Goal: Task Accomplishment & Management: Use online tool/utility

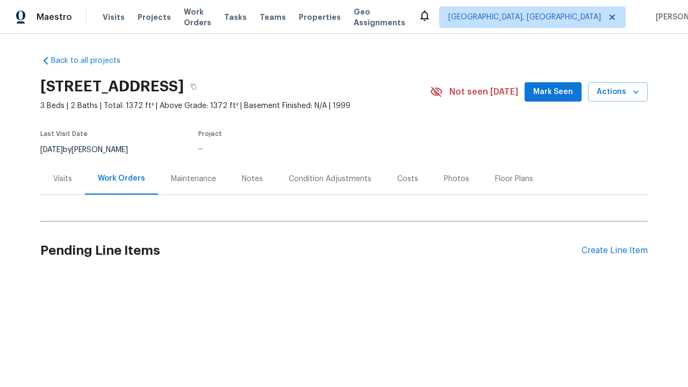
click at [614, 251] on div "Create Line Item" at bounding box center [615, 251] width 66 height 10
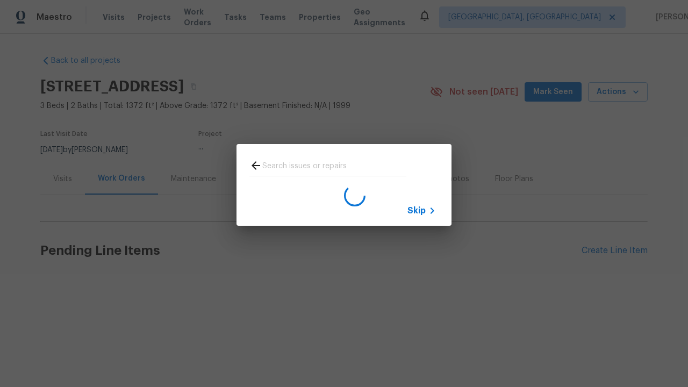
click at [417, 210] on span "Skip" at bounding box center [416, 210] width 18 height 11
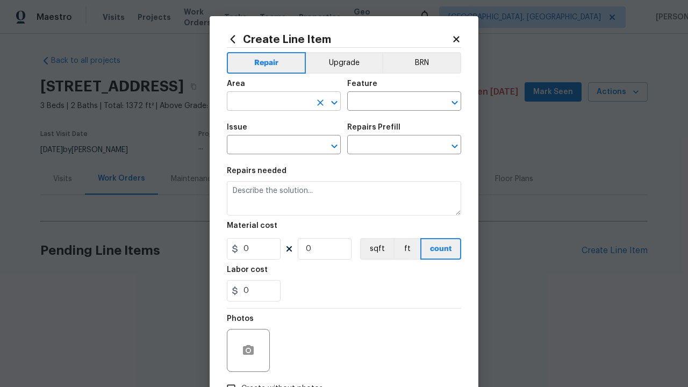
click at [269, 102] on input "text" at bounding box center [269, 102] width 84 height 17
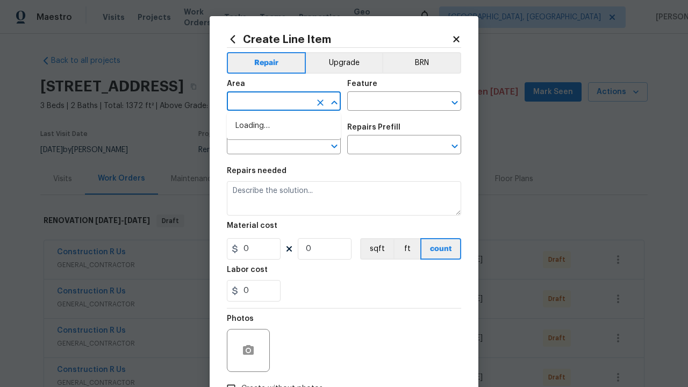
type input "Bedroom"
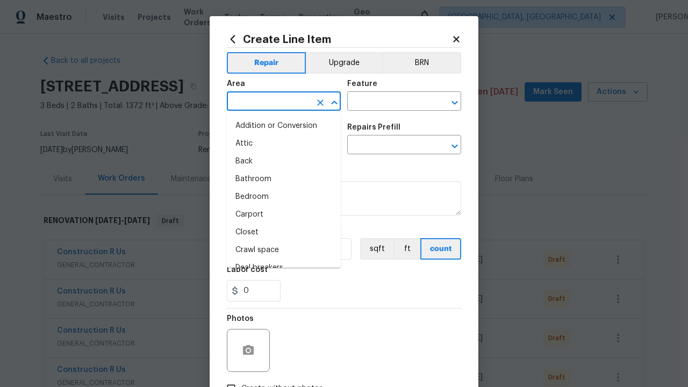
click at [284, 197] on li "Bedroom" at bounding box center [284, 197] width 114 height 18
type input "Bedroom"
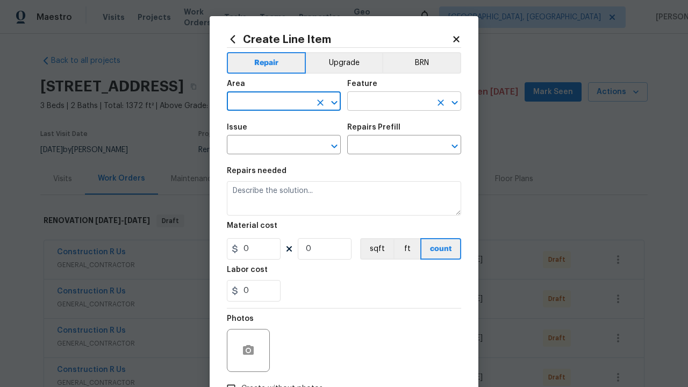
click at [389, 102] on input "text" at bounding box center [389, 102] width 84 height 17
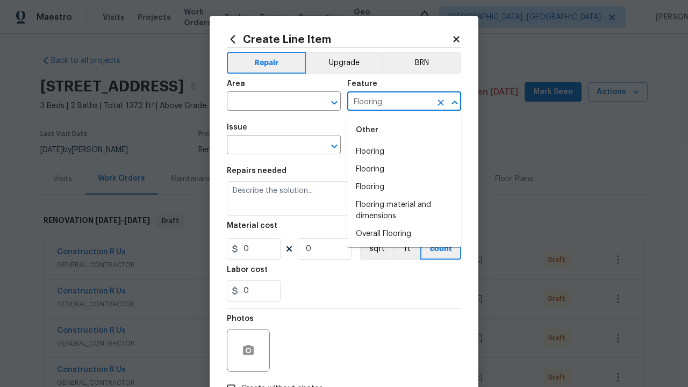
click at [404, 152] on li "Flooring" at bounding box center [404, 152] width 114 height 18
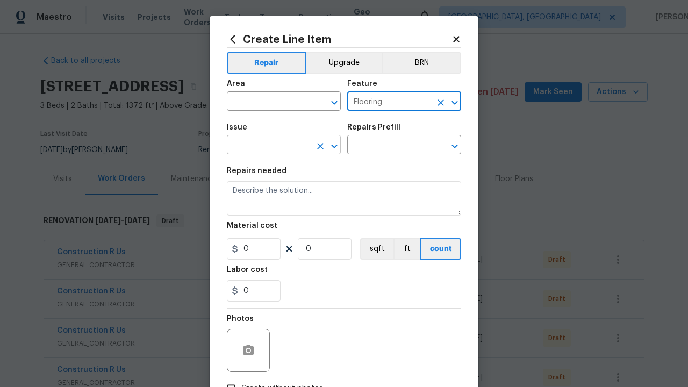
type input "Flooring"
click at [269, 146] on input "text" at bounding box center [269, 146] width 84 height 17
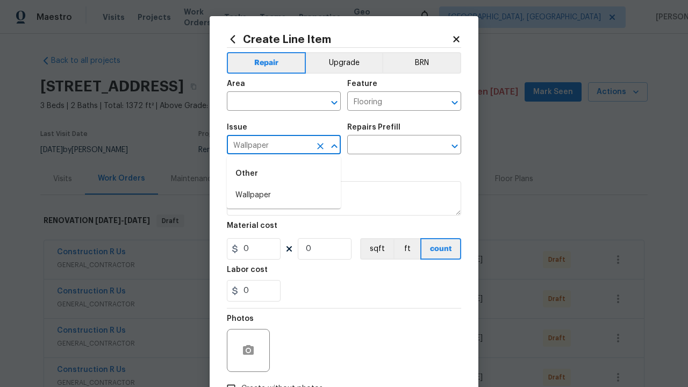
click at [284, 195] on li "Wallpaper" at bounding box center [284, 196] width 114 height 18
type input "Wallpaper"
click at [389, 146] on input "text" at bounding box center [389, 146] width 84 height 17
type input "Remove"
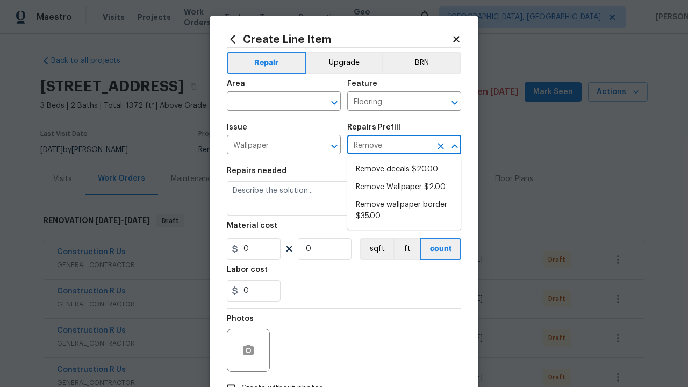
click at [404, 169] on li "Remove decals $20.00" at bounding box center [404, 170] width 114 height 18
type input "Walls and Ceiling"
type textarea "Remove decals from door/wall/ceiling"
type input "1"
type input "Remove decals $20.00"
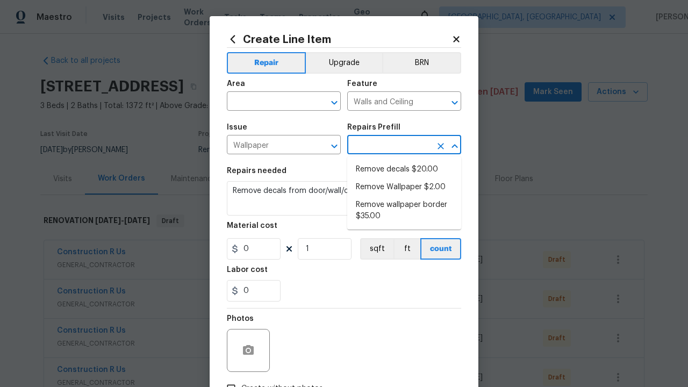
type input "20"
